Goal: Contribute content: Contribute content

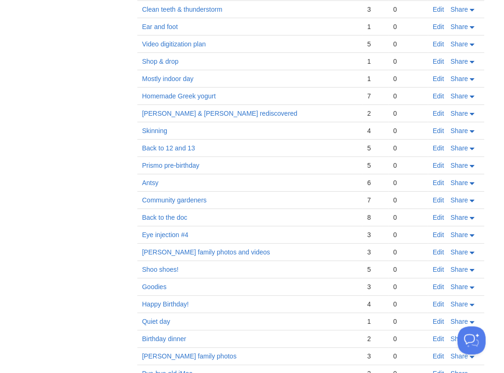
scroll to position [3607, 0]
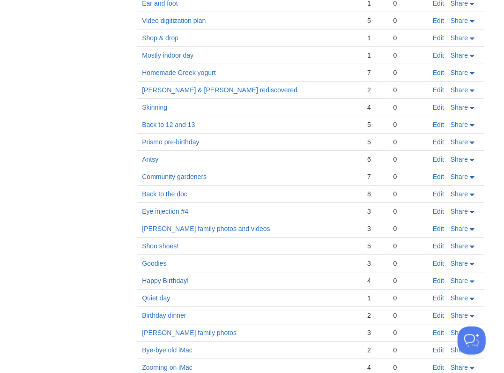
click at [177, 277] on link "Happy Birthday!" at bounding box center [165, 280] width 47 height 7
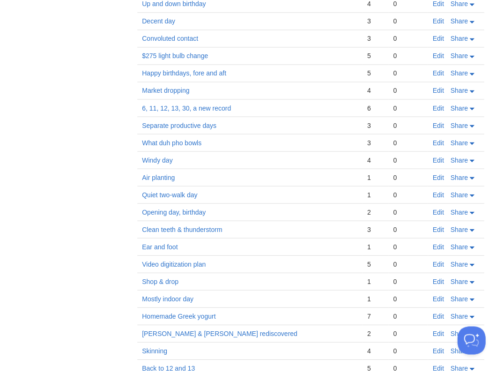
scroll to position [3352, 0]
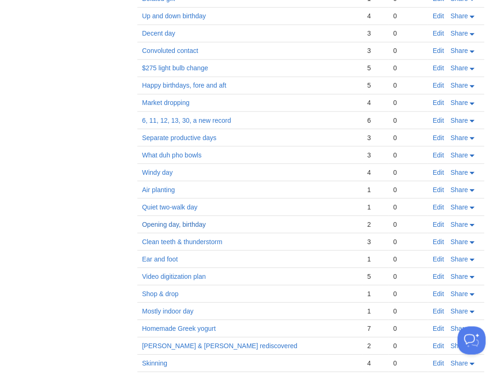
click at [181, 220] on link "Opening day, birthday" at bounding box center [174, 223] width 64 height 7
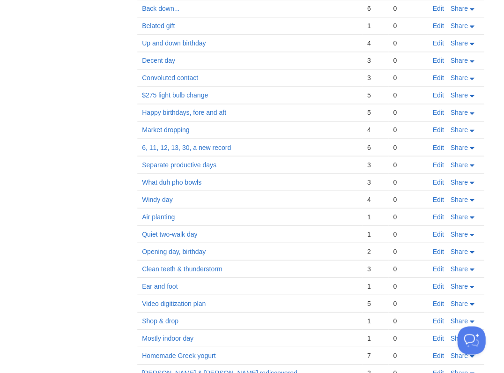
scroll to position [3308, 0]
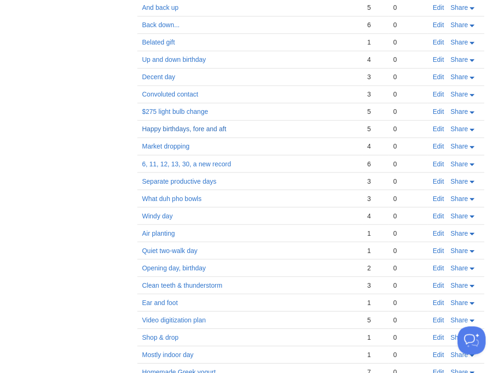
click at [186, 125] on link "Happy birthdays, fore and aft" at bounding box center [184, 128] width 84 height 7
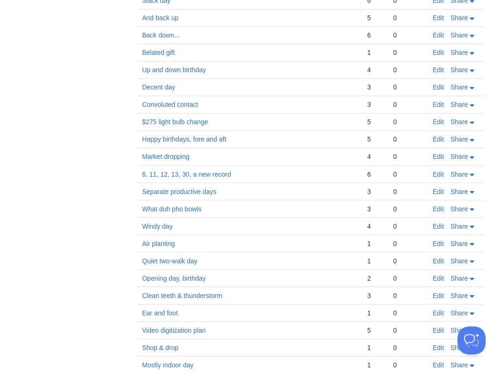
scroll to position [3278, 0]
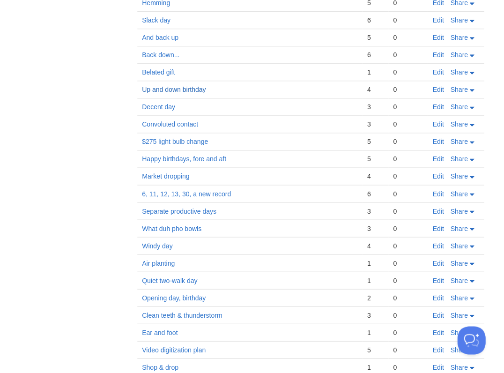
click at [160, 86] on link "Up and down birthday" at bounding box center [174, 89] width 64 height 7
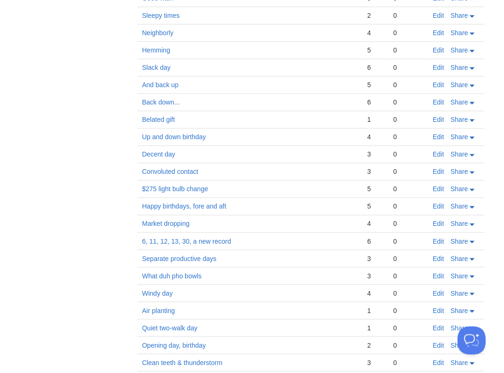
scroll to position [3187, 0]
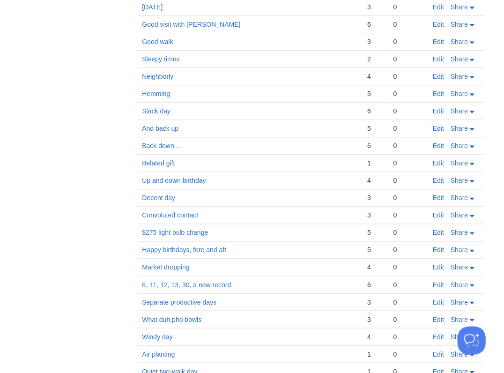
click at [164, 125] on link "And back up" at bounding box center [160, 128] width 37 height 7
click at [160, 107] on link "Slack day" at bounding box center [156, 110] width 29 height 7
click at [161, 90] on link "Hemming" at bounding box center [156, 93] width 28 height 7
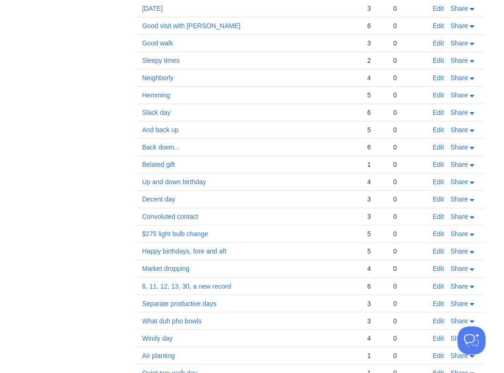
scroll to position [0, 0]
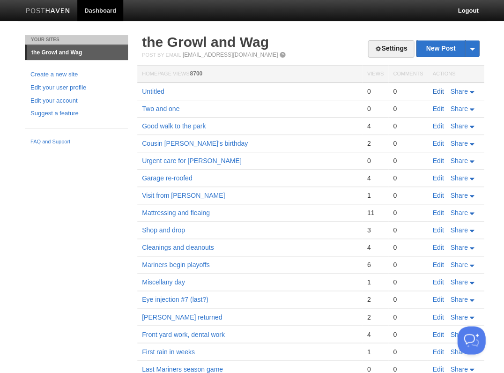
click at [436, 89] on link "Edit" at bounding box center [437, 91] width 11 height 7
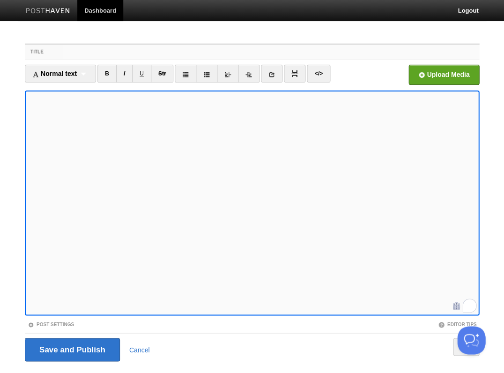
click at [100, 51] on input "Title" at bounding box center [271, 52] width 416 height 15
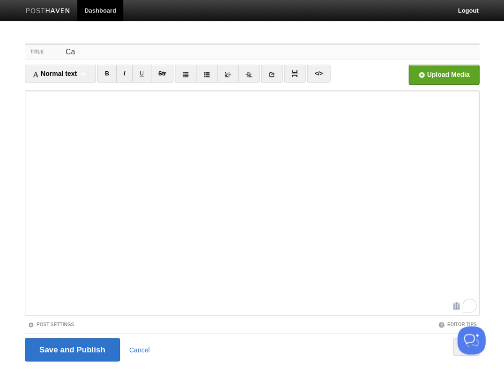
type input "C"
type input "Quiet day"
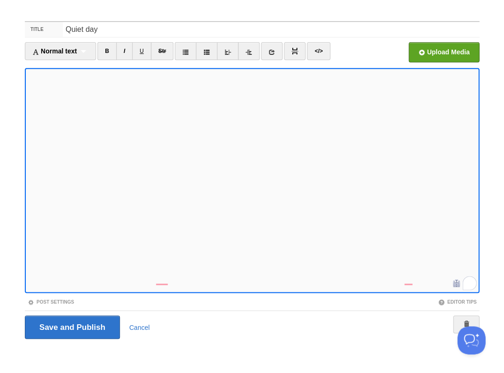
scroll to position [22, 0]
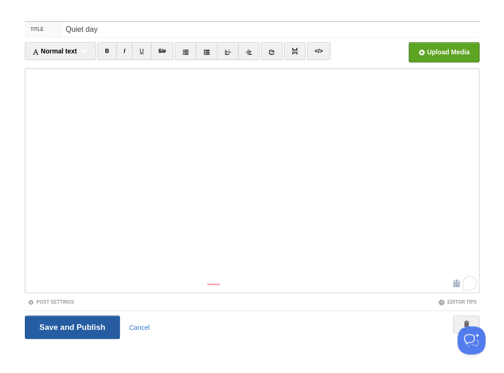
click at [71, 326] on input "Save and Publish" at bounding box center [72, 326] width 95 height 23
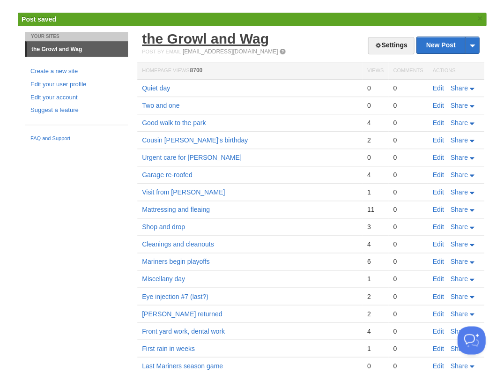
click at [214, 40] on link "the Growl and Wag" at bounding box center [205, 38] width 127 height 15
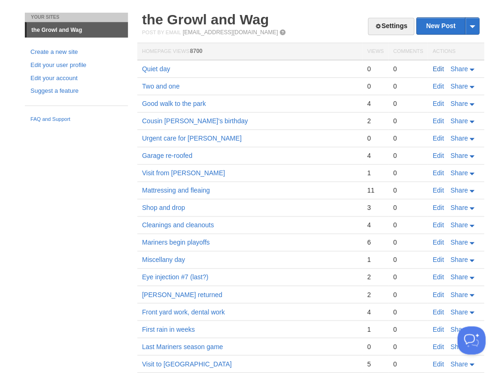
click at [439, 67] on link "Edit" at bounding box center [437, 68] width 11 height 7
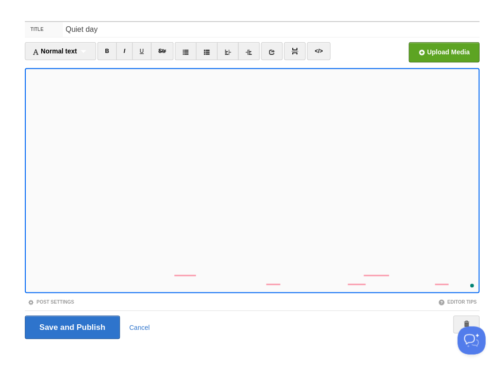
scroll to position [49, 0]
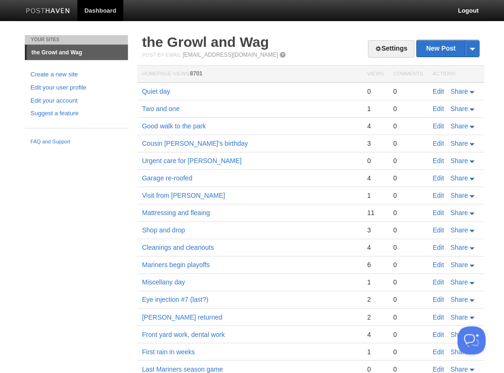
click at [438, 89] on link "Edit" at bounding box center [437, 91] width 11 height 7
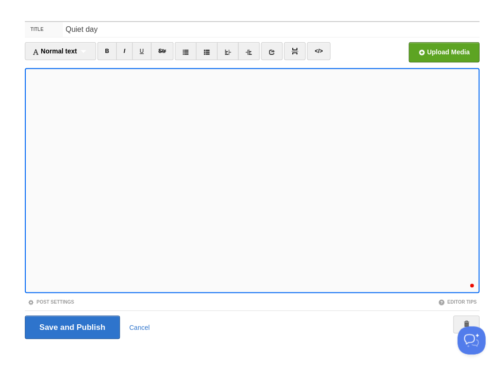
scroll to position [49, 0]
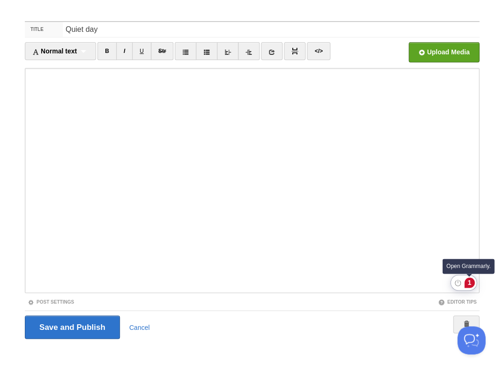
click at [470, 282] on div "1" at bounding box center [469, 282] width 10 height 10
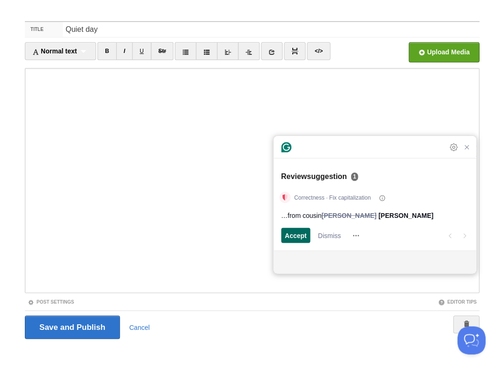
click at [288, 232] on span "Accept" at bounding box center [296, 235] width 22 height 10
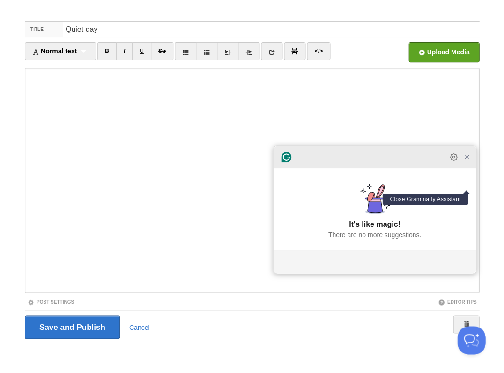
click at [467, 161] on icon "Close Grammarly Assistant" at bounding box center [466, 156] width 7 height 7
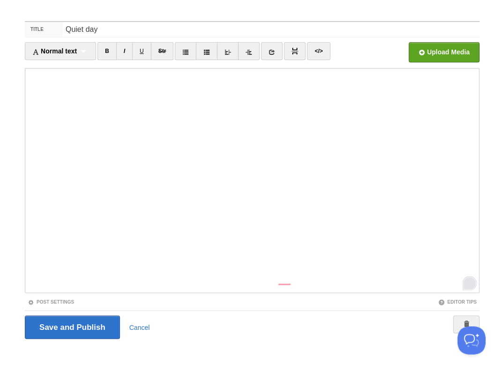
scroll to position [102, 0]
click at [466, 282] on div "1" at bounding box center [469, 282] width 10 height 10
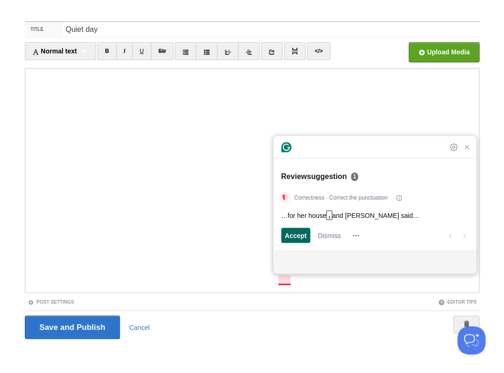
click at [302, 235] on span "Accept" at bounding box center [296, 235] width 22 height 10
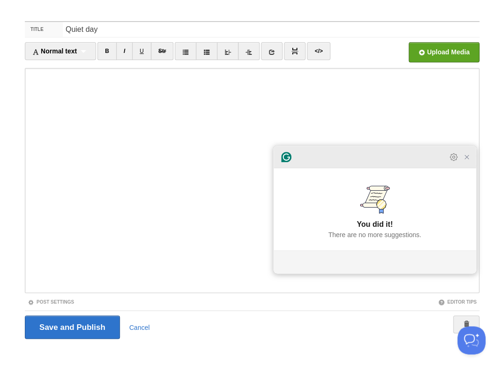
click at [468, 161] on icon "Close Grammarly Assistant" at bounding box center [466, 156] width 7 height 7
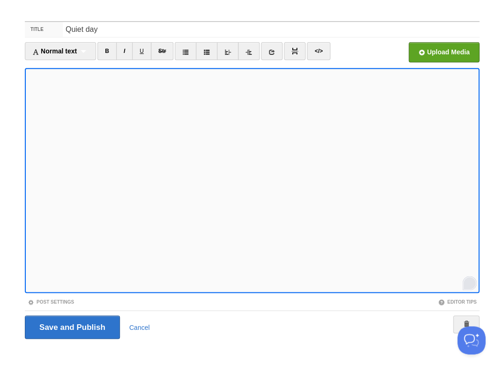
scroll to position [188, 0]
click at [71, 326] on input "Save and Publish" at bounding box center [72, 326] width 95 height 23
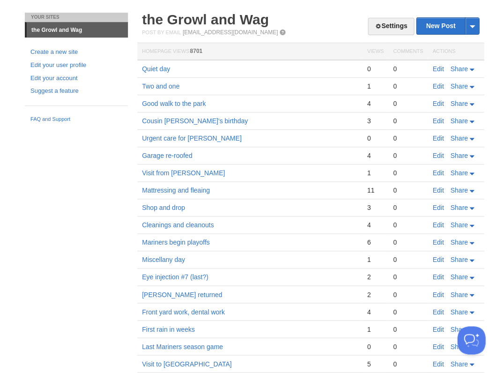
click at [436, 69] on link "Edit" at bounding box center [437, 68] width 11 height 7
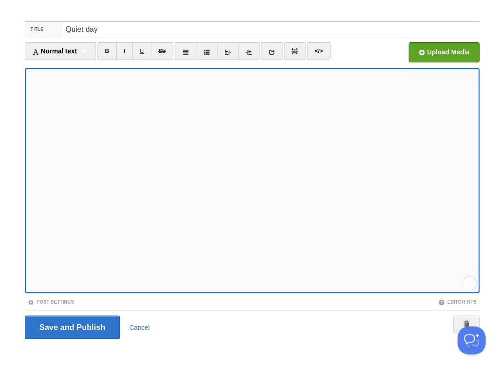
scroll to position [189, 0]
